Goal: Navigation & Orientation: Find specific page/section

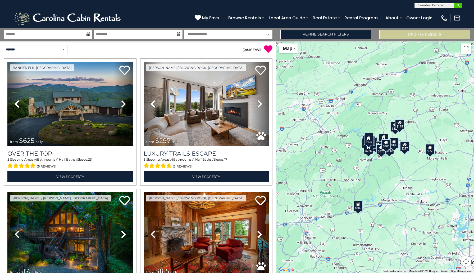
click at [457, 6] on img "submit" at bounding box center [458, 5] width 4 height 4
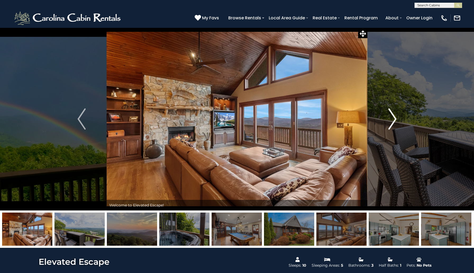
click at [394, 122] on img "Next" at bounding box center [392, 118] width 8 height 21
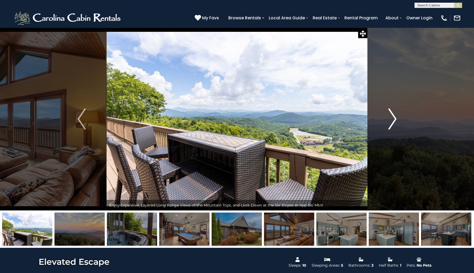
click at [394, 122] on img "Next" at bounding box center [392, 118] width 8 height 21
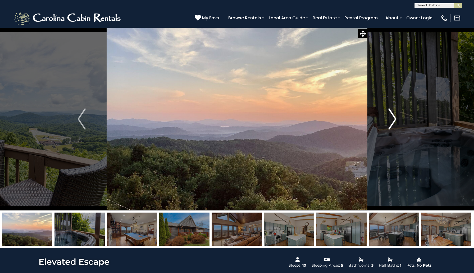
click at [394, 123] on img "Next" at bounding box center [392, 118] width 8 height 21
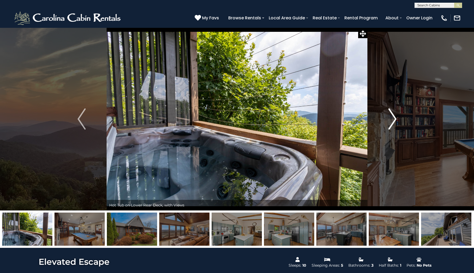
click at [393, 123] on img "Next" at bounding box center [392, 118] width 8 height 21
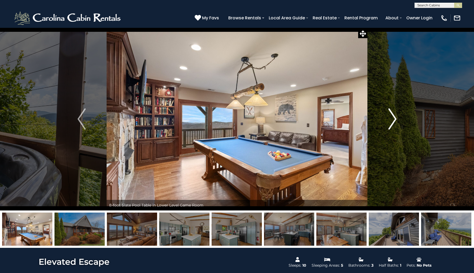
click at [393, 123] on img "Next" at bounding box center [392, 118] width 8 height 21
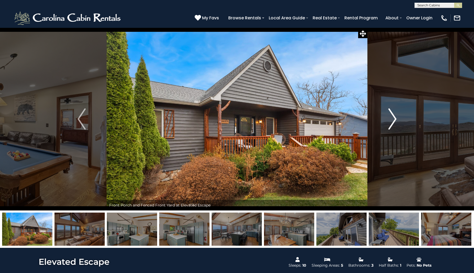
click at [393, 123] on img "Next" at bounding box center [392, 118] width 8 height 21
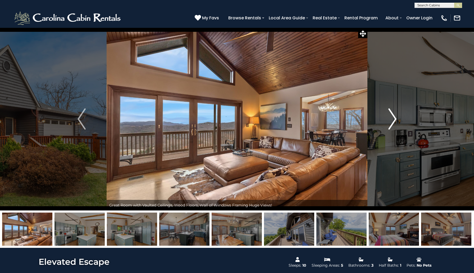
click at [393, 124] on img "Next" at bounding box center [392, 118] width 8 height 21
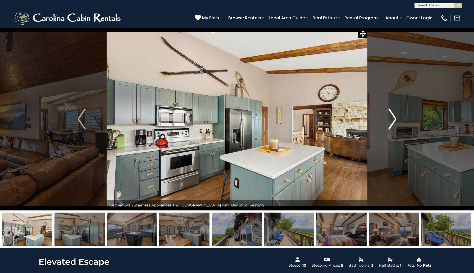
click at [394, 124] on img "Next" at bounding box center [392, 118] width 8 height 21
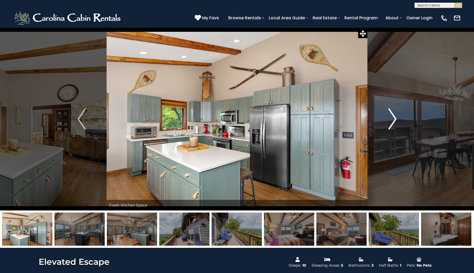
click at [394, 124] on img "Next" at bounding box center [392, 118] width 8 height 21
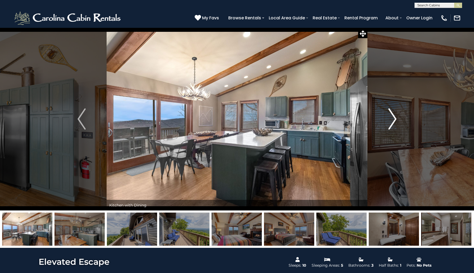
click at [394, 124] on img "Next" at bounding box center [392, 118] width 8 height 21
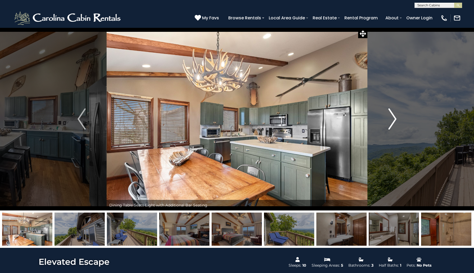
click at [395, 125] on img "Next" at bounding box center [392, 118] width 8 height 21
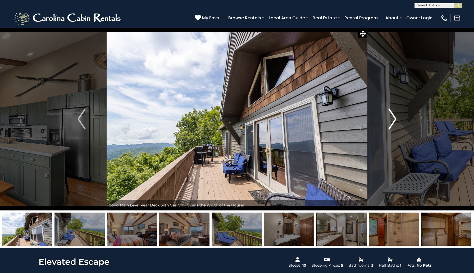
click at [395, 125] on img "Next" at bounding box center [392, 118] width 8 height 21
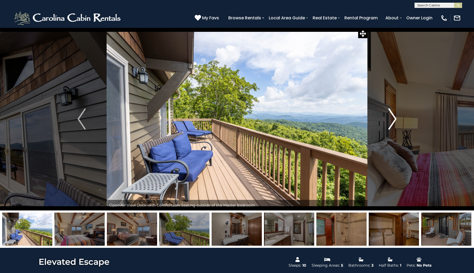
click at [395, 125] on img "Next" at bounding box center [392, 118] width 8 height 21
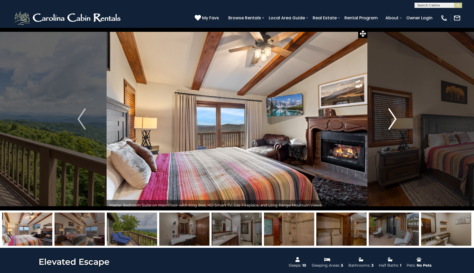
click at [395, 126] on img "Next" at bounding box center [392, 118] width 8 height 21
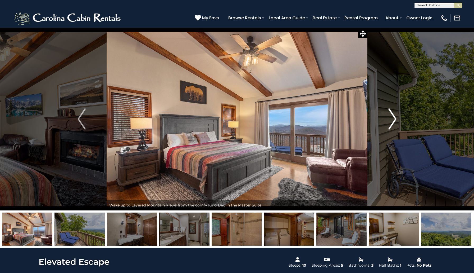
click at [395, 126] on img "Next" at bounding box center [392, 118] width 8 height 21
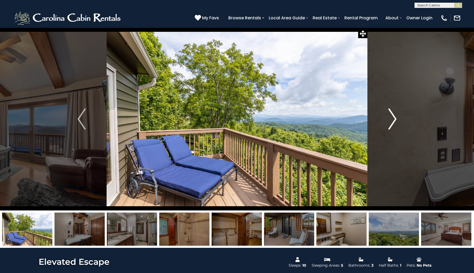
click at [395, 126] on img "Next" at bounding box center [392, 118] width 8 height 21
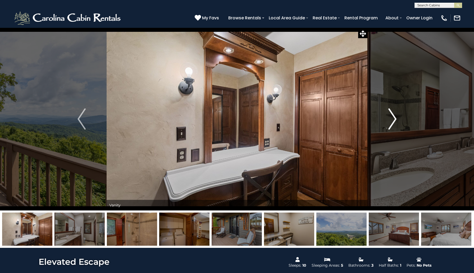
click at [396, 126] on img "Next" at bounding box center [392, 118] width 8 height 21
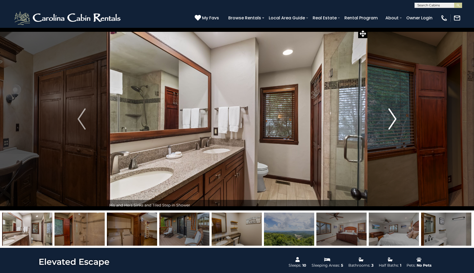
click at [396, 127] on img "Next" at bounding box center [392, 118] width 8 height 21
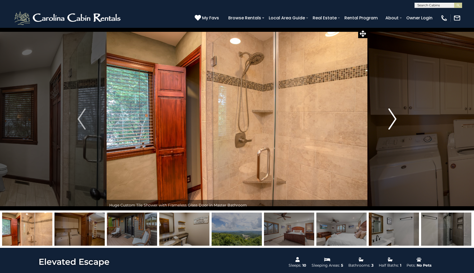
click at [395, 125] on img "Next" at bounding box center [392, 118] width 8 height 21
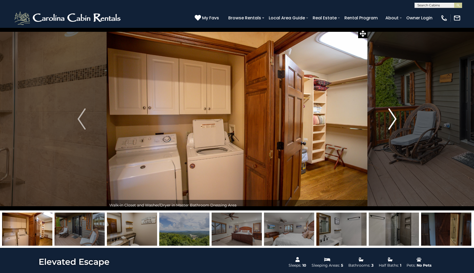
click at [395, 125] on img "Next" at bounding box center [392, 118] width 8 height 21
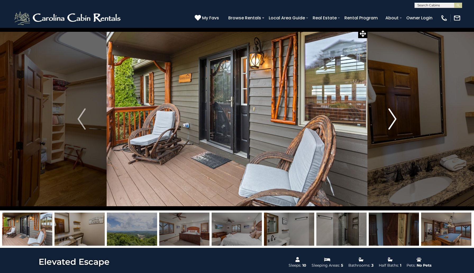
click at [395, 125] on img "Next" at bounding box center [392, 118] width 8 height 21
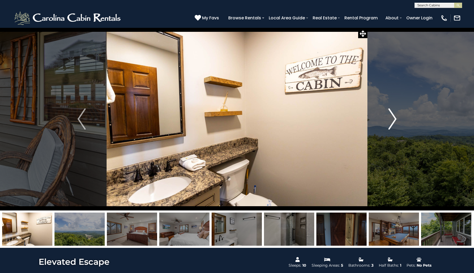
click at [394, 125] on img "Next" at bounding box center [392, 118] width 8 height 21
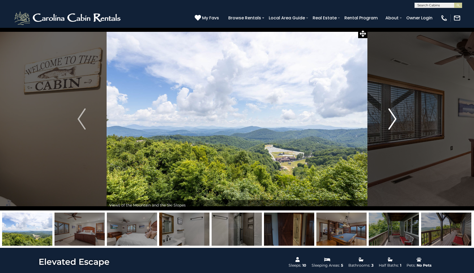
click at [394, 125] on img "Next" at bounding box center [392, 118] width 8 height 21
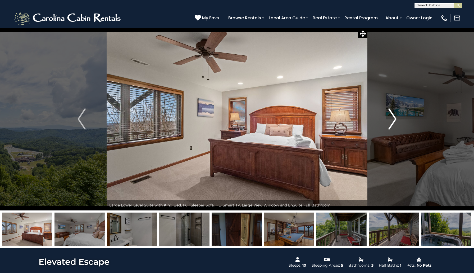
click at [393, 126] on img "Next" at bounding box center [392, 118] width 8 height 21
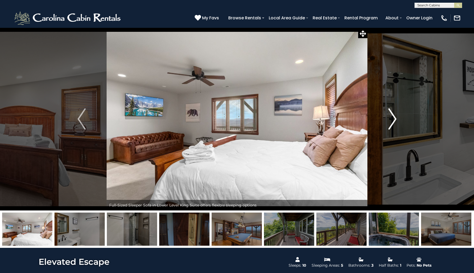
click at [393, 126] on img "Next" at bounding box center [392, 118] width 8 height 21
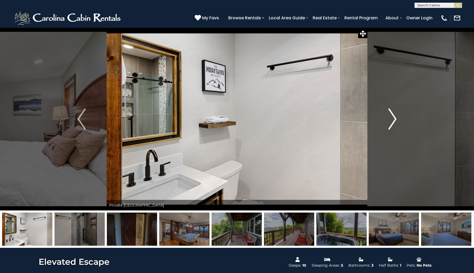
click at [393, 126] on img "Next" at bounding box center [392, 118] width 8 height 21
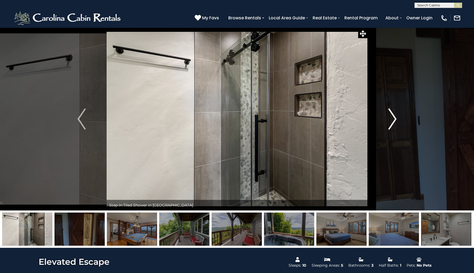
click at [393, 127] on img "Next" at bounding box center [392, 118] width 8 height 21
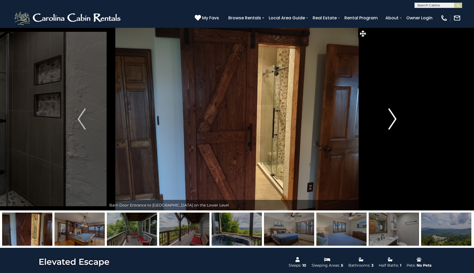
click at [393, 127] on img "Next" at bounding box center [392, 118] width 8 height 21
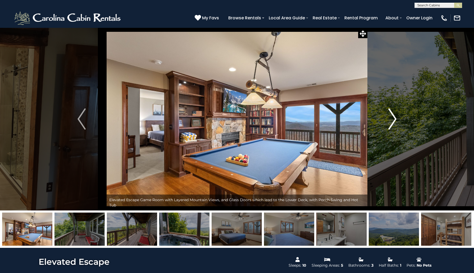
click at [393, 127] on img "Next" at bounding box center [392, 118] width 8 height 21
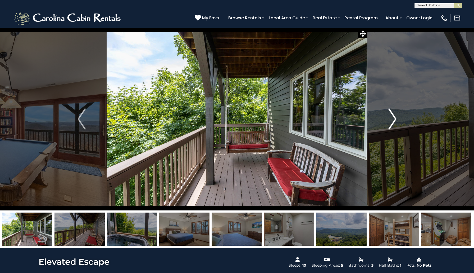
click at [393, 127] on img "Next" at bounding box center [392, 118] width 8 height 21
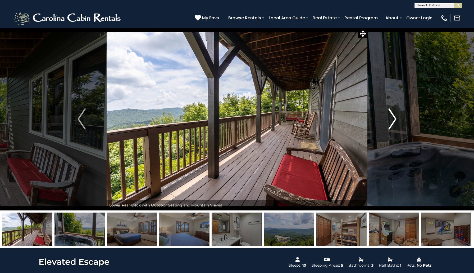
click at [393, 127] on img "Next" at bounding box center [392, 118] width 8 height 21
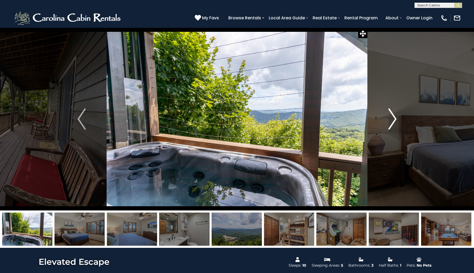
click at [393, 127] on img "Next" at bounding box center [392, 118] width 8 height 21
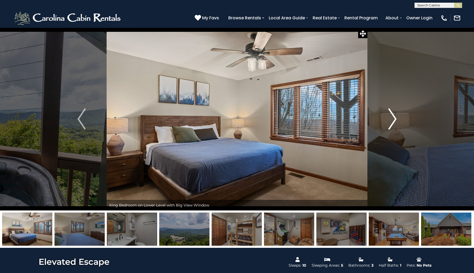
click at [393, 127] on img "Next" at bounding box center [392, 118] width 8 height 21
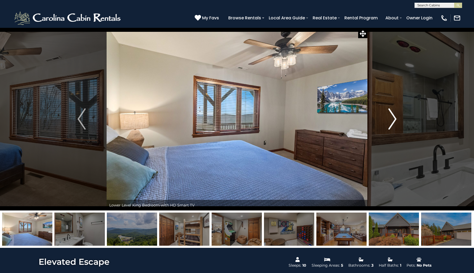
click at [393, 127] on img "Next" at bounding box center [392, 118] width 8 height 21
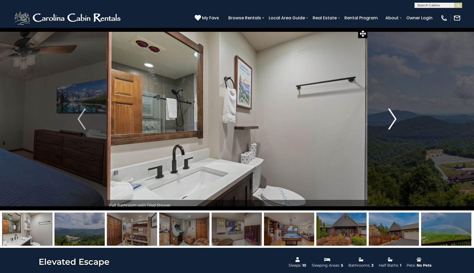
click at [393, 127] on img "Next" at bounding box center [392, 118] width 8 height 21
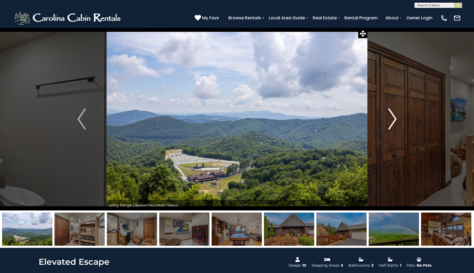
click at [393, 127] on img "Next" at bounding box center [392, 118] width 8 height 21
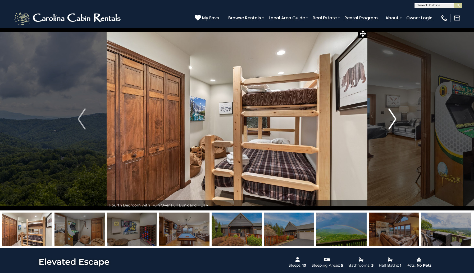
click at [393, 127] on img "Next" at bounding box center [392, 118] width 8 height 21
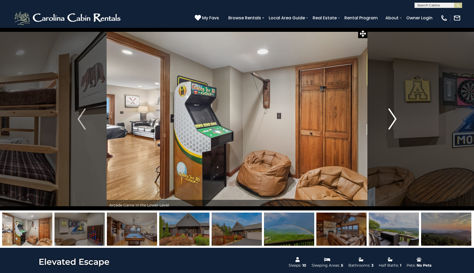
click at [393, 127] on img "Next" at bounding box center [392, 118] width 8 height 21
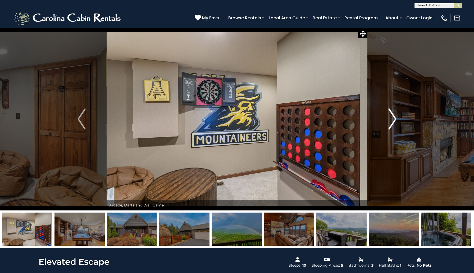
click at [393, 128] on img "Next" at bounding box center [392, 118] width 8 height 21
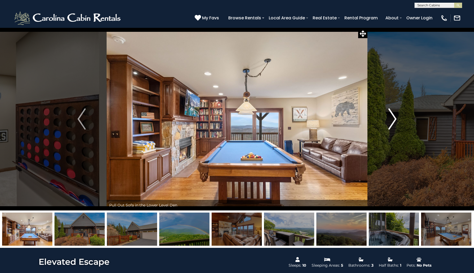
click at [393, 128] on img "Next" at bounding box center [392, 118] width 8 height 21
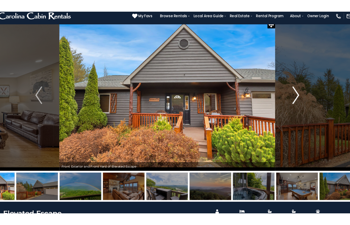
scroll to position [6, 0]
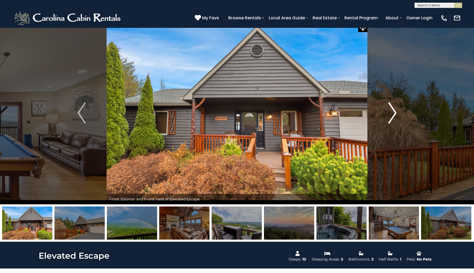
click at [391, 108] on img "Next" at bounding box center [392, 112] width 8 height 21
